Goal: Transaction & Acquisition: Book appointment/travel/reservation

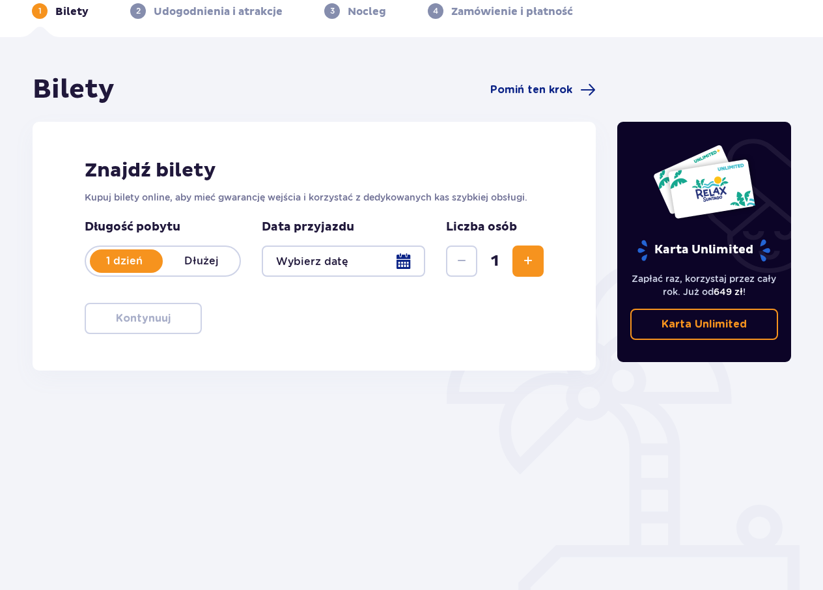
scroll to position [65, 0]
click at [402, 261] on div at bounding box center [343, 260] width 163 height 31
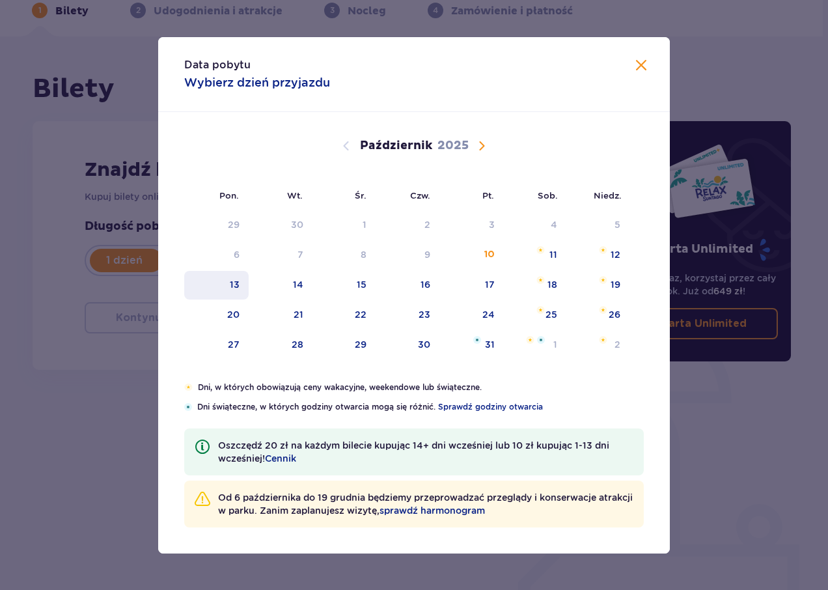
click at [233, 285] on div "13" at bounding box center [235, 284] width 10 height 13
type input "13.10.25"
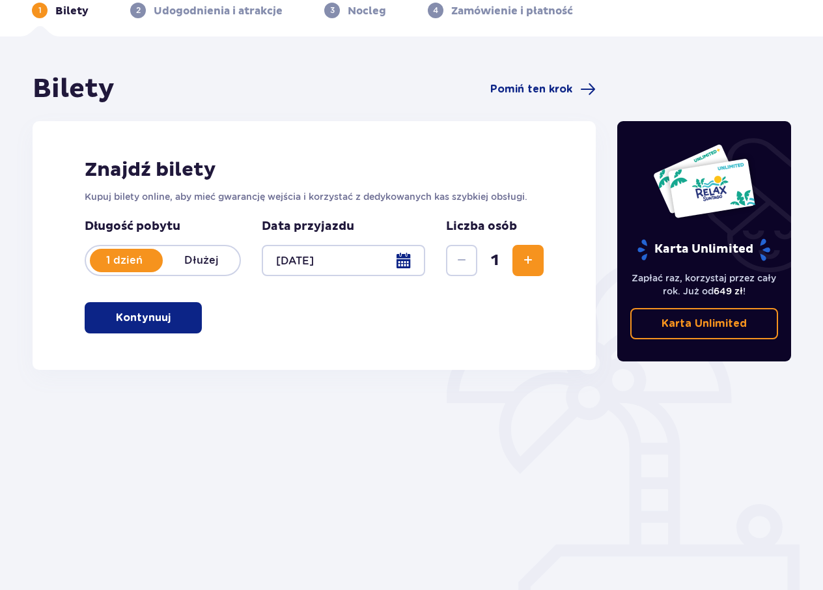
click at [530, 257] on span "Zwiększ" at bounding box center [528, 261] width 16 height 16
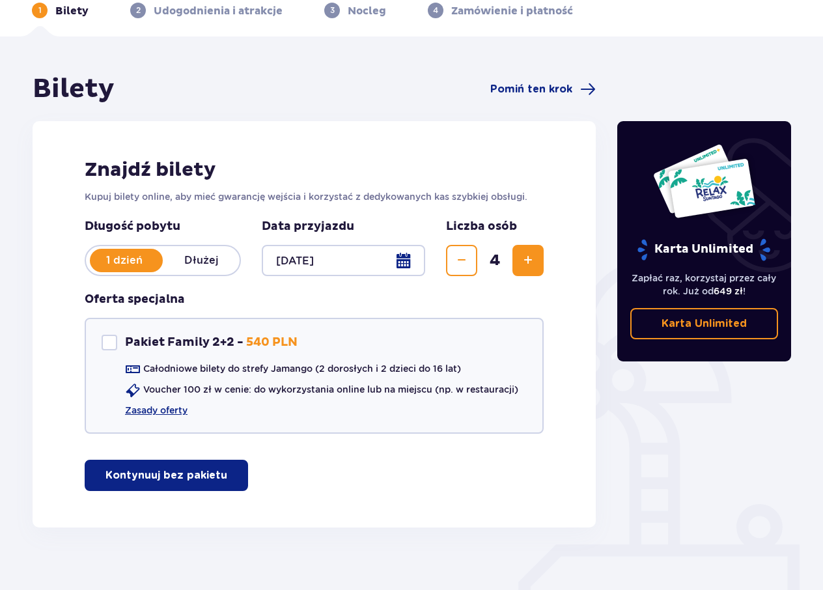
click at [530, 257] on span "Zwiększ" at bounding box center [528, 261] width 16 height 16
click at [468, 259] on span "Zmniejsz" at bounding box center [462, 261] width 16 height 16
click at [182, 412] on link "Zasady oferty" at bounding box center [156, 410] width 63 height 13
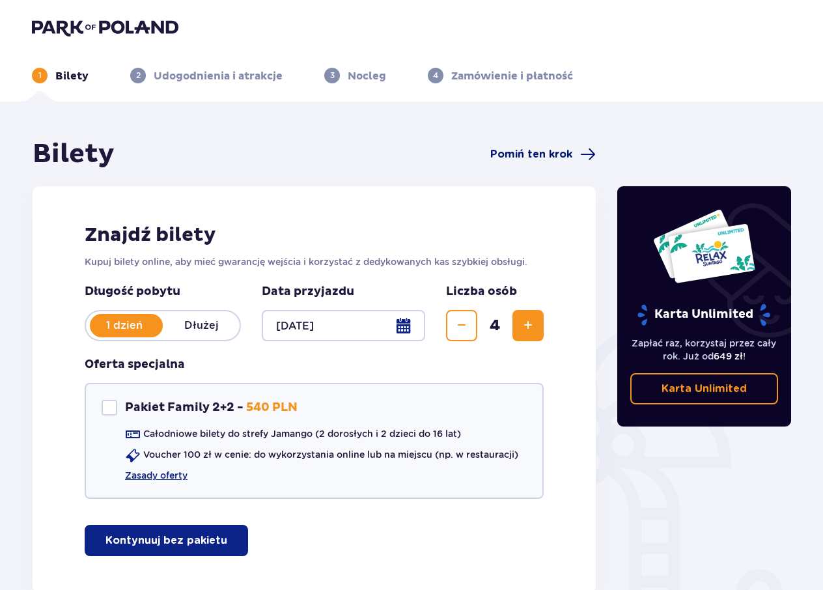
click at [541, 156] on span "Pomiń ten krok" at bounding box center [531, 154] width 82 height 14
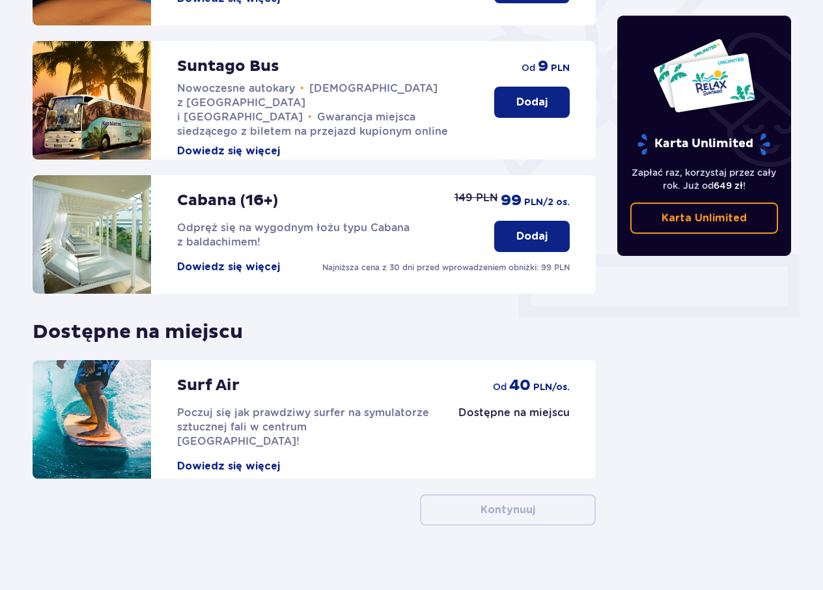
scroll to position [356, 0]
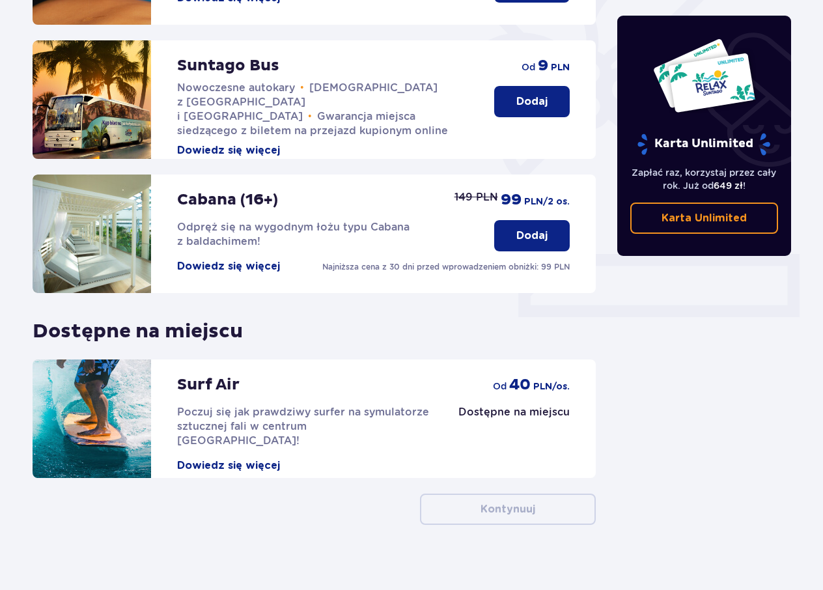
click at [249, 458] on button "Dowiedz się więcej" at bounding box center [228, 465] width 103 height 14
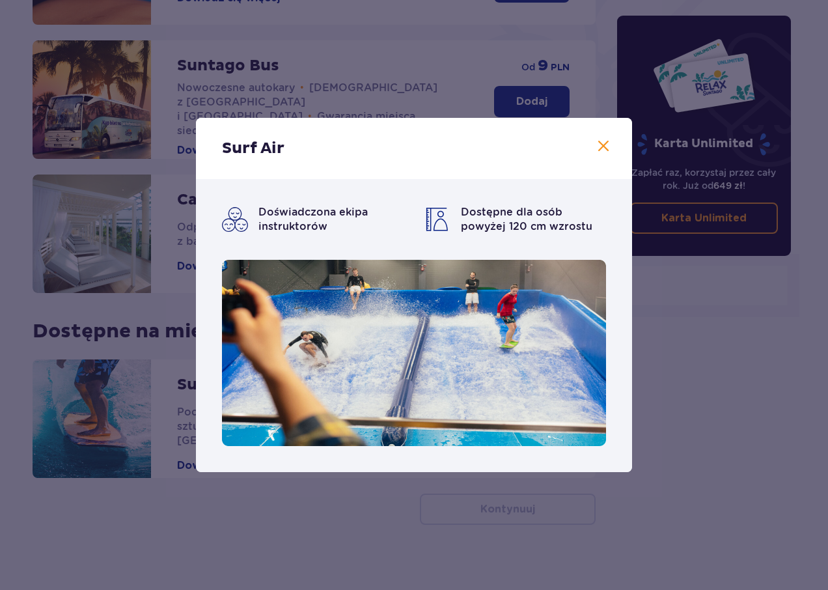
click at [600, 146] on span at bounding box center [604, 147] width 16 height 16
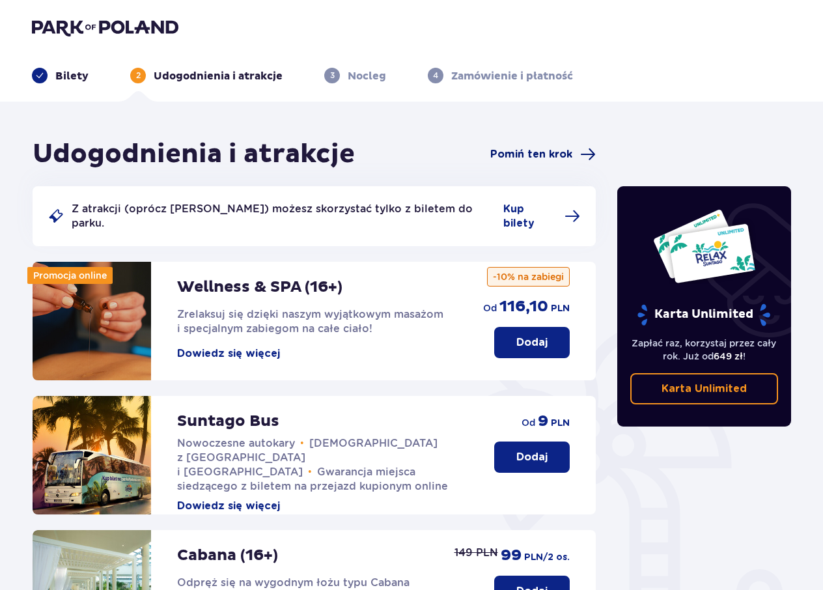
click at [516, 152] on span "Pomiń ten krok" at bounding box center [531, 154] width 82 height 14
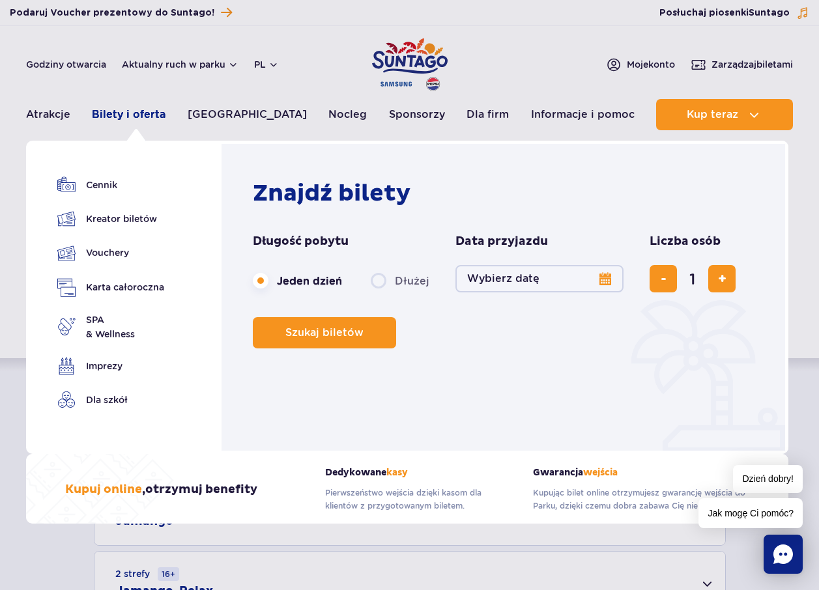
click at [149, 111] on link "Bilety i oferta" at bounding box center [129, 114] width 74 height 31
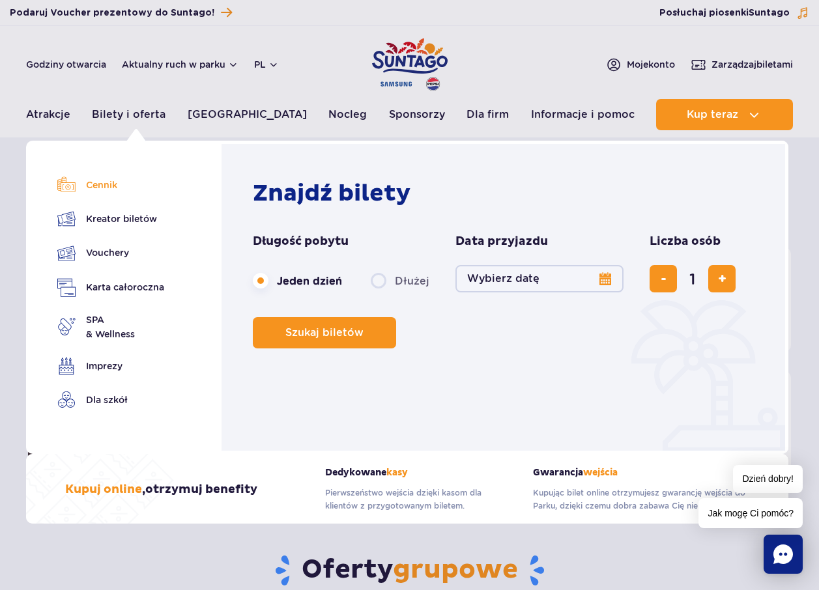
click at [100, 187] on link "Cennik" at bounding box center [110, 185] width 107 height 18
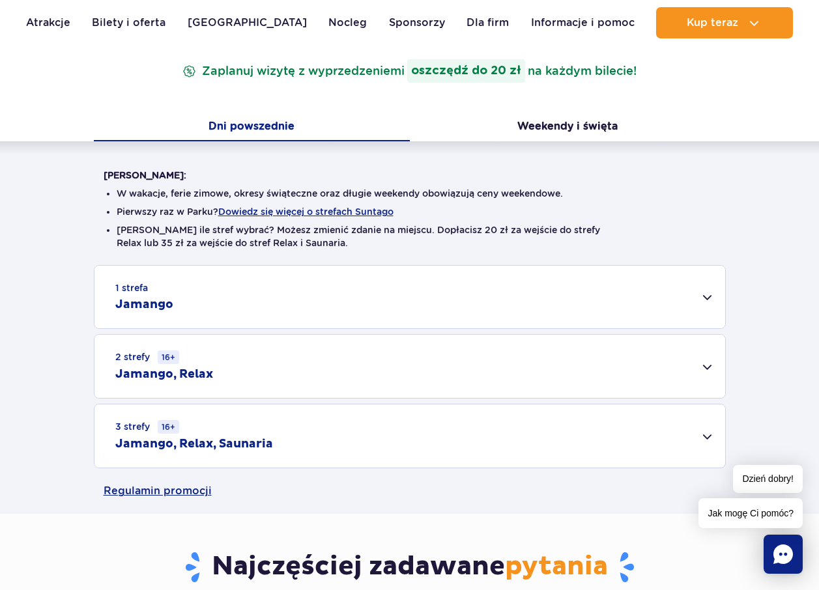
scroll to position [261, 0]
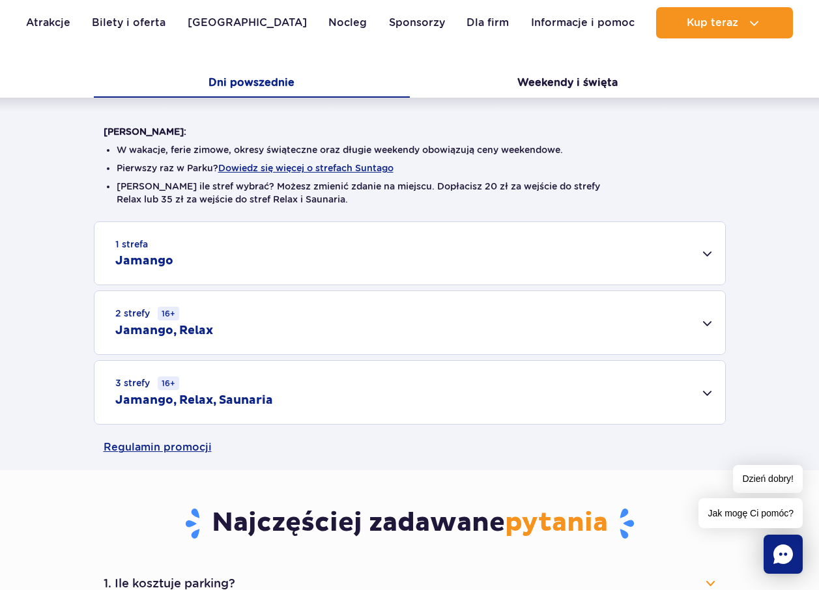
click at [710, 255] on div "1 strefa Jamango" at bounding box center [409, 253] width 630 height 63
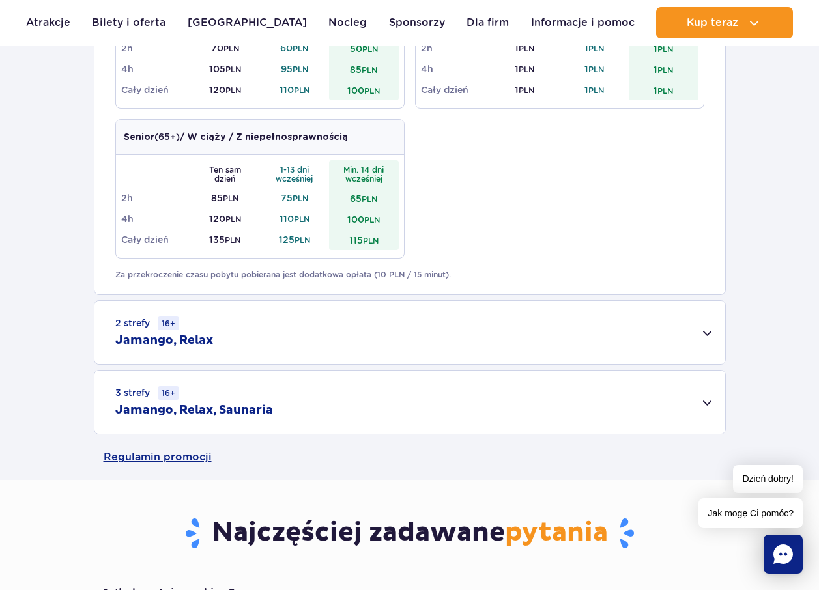
scroll to position [912, 0]
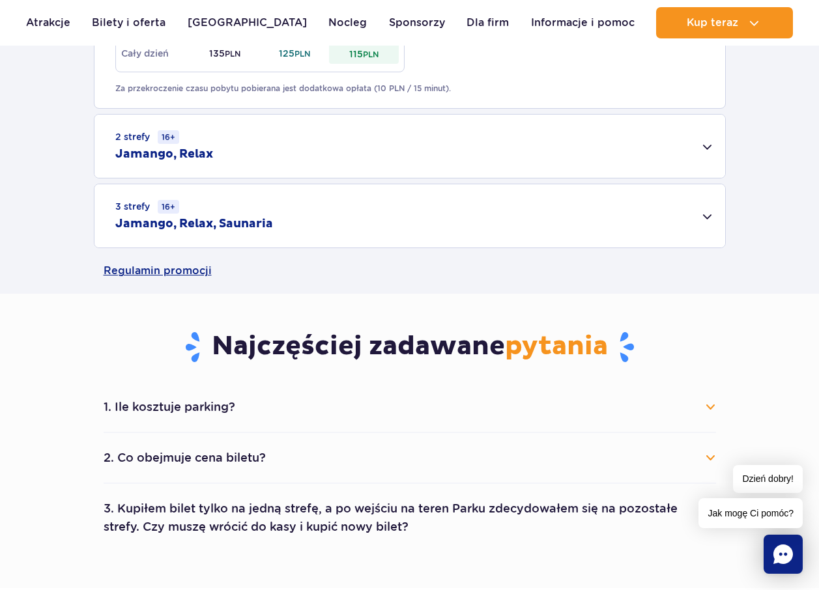
click at [713, 144] on div "2 strefy 16+ Jamango, Relax" at bounding box center [409, 146] width 630 height 63
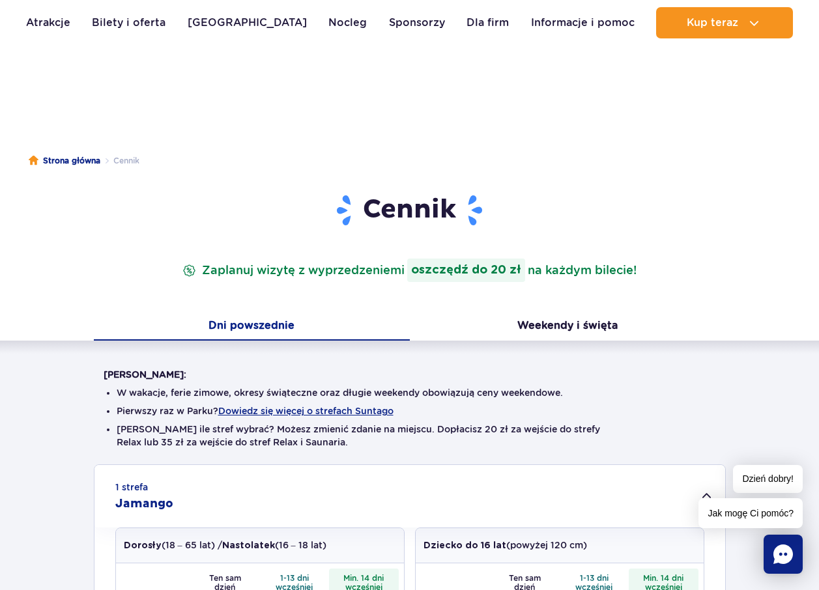
scroll to position [0, 0]
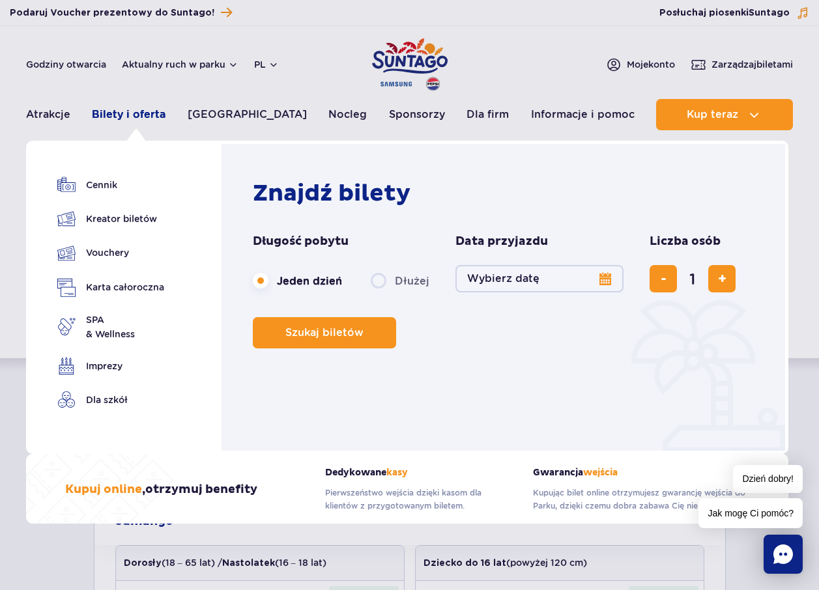
click at [158, 116] on link "Bilety i oferta" at bounding box center [129, 114] width 74 height 31
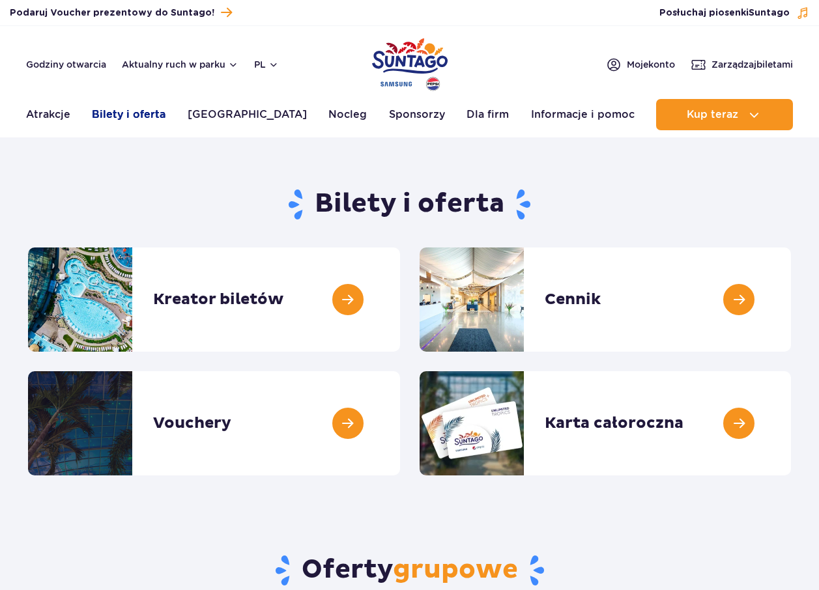
click at [113, 112] on link "Bilety i oferta" at bounding box center [129, 114] width 74 height 31
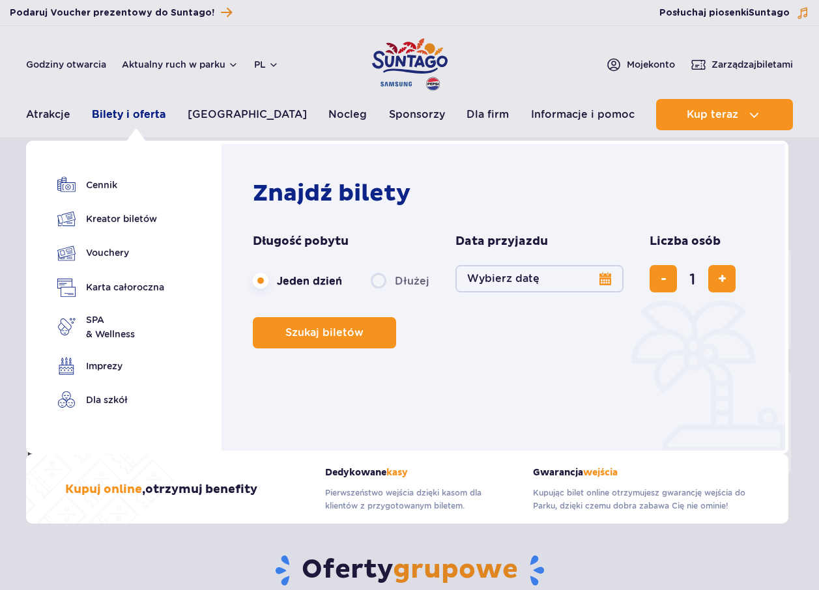
click at [129, 115] on link "Bilety i oferta" at bounding box center [129, 114] width 74 height 31
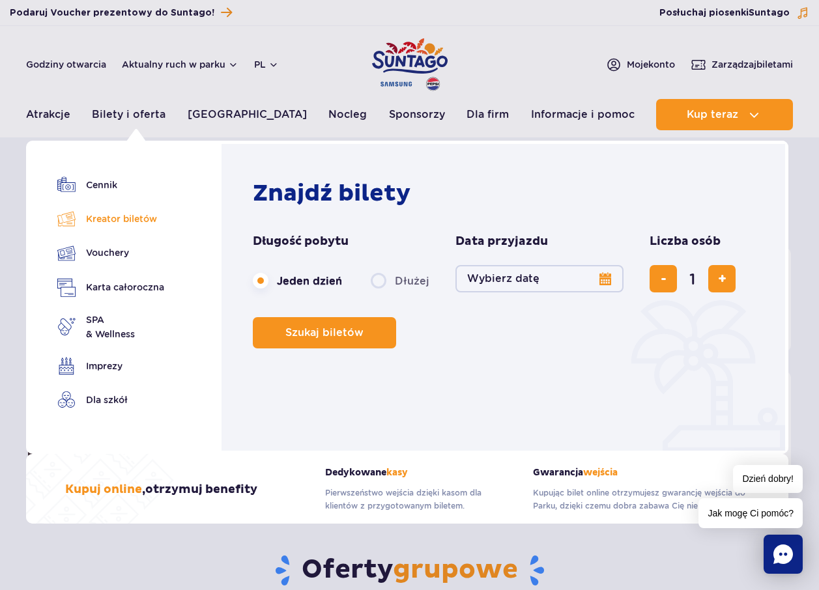
click at [129, 219] on link "Kreator biletów" at bounding box center [110, 219] width 107 height 18
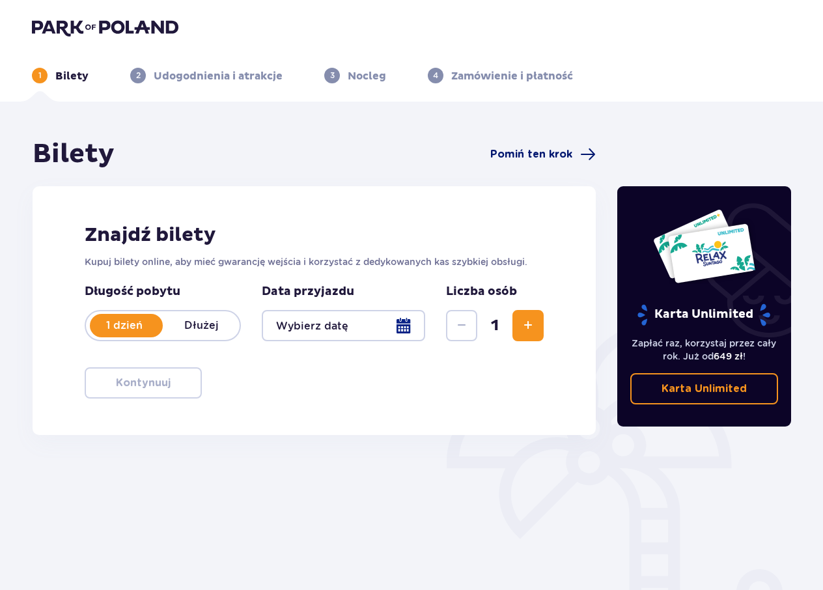
click at [544, 154] on span "Pomiń ten krok" at bounding box center [531, 154] width 82 height 14
